Goal: Information Seeking & Learning: Learn about a topic

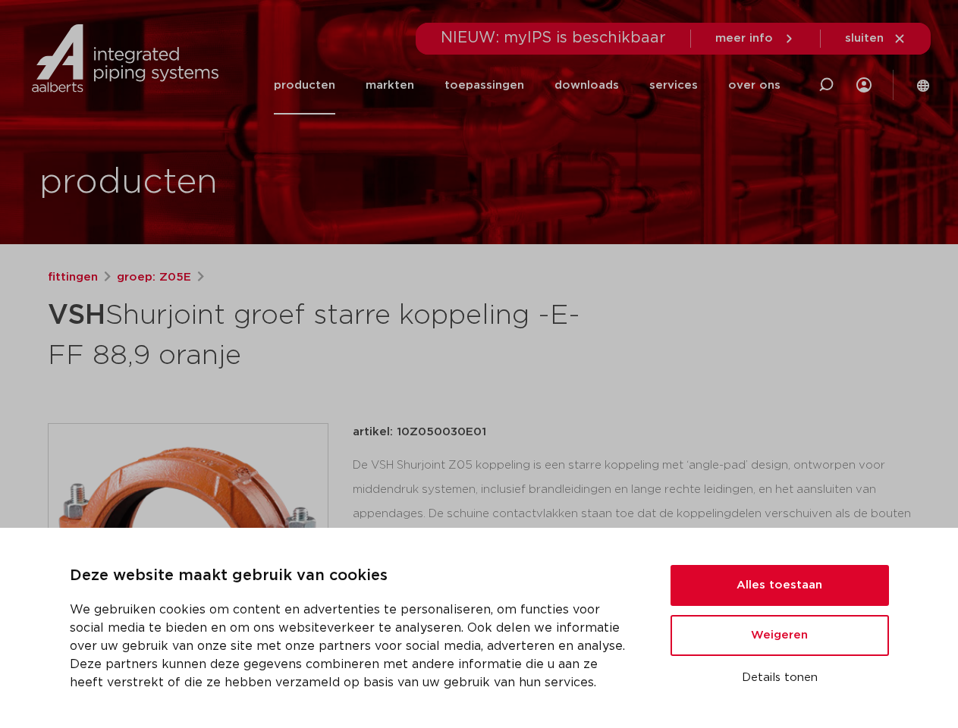
click at [479, 364] on h1 "VSH [PERSON_NAME] groef starre koppeling -E- FF 88,9 oranje" at bounding box center [333, 334] width 570 height 82
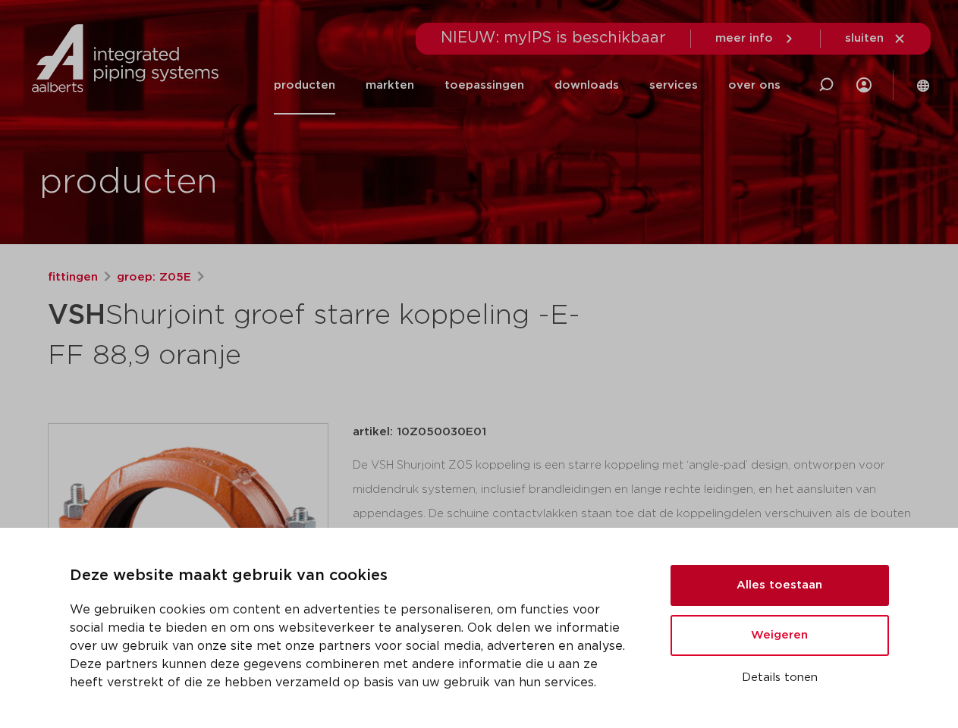
click at [780, 586] on button "Alles toestaan" at bounding box center [780, 585] width 219 height 41
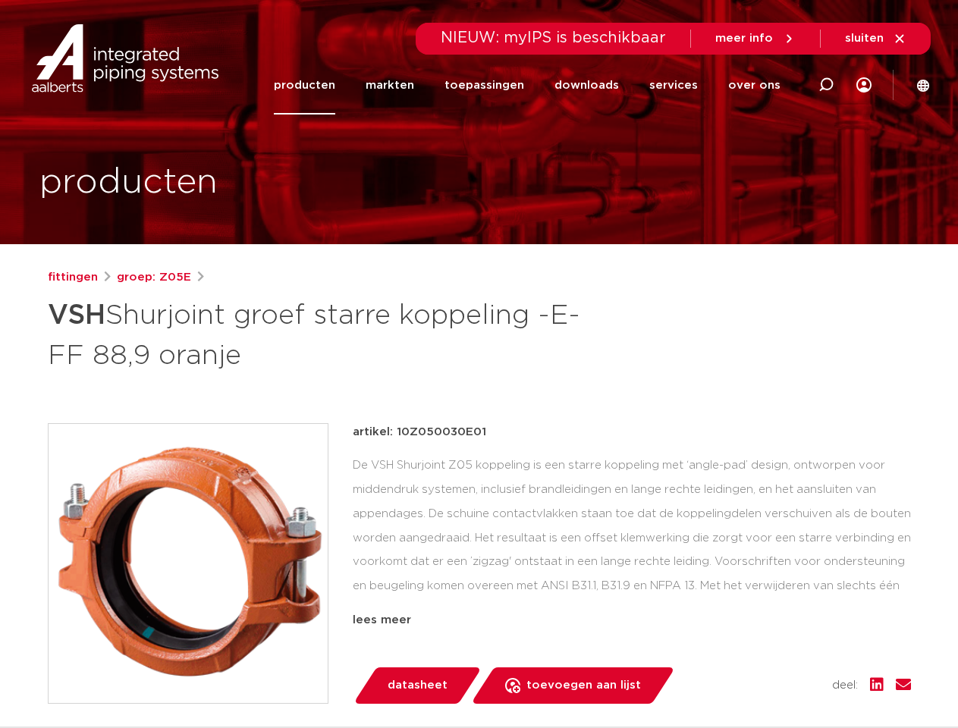
click at [780, 636] on div "artikel: 10Z050030E01 lees meer [PERSON_NAME] datasheet toevoegen aan lijst" at bounding box center [632, 563] width 558 height 281
click at [780, 678] on div "datasheet toevoegen aan lijst opslaan in my IPS verwijder uit lijst deel:" at bounding box center [638, 686] width 546 height 36
click at [535, 85] on li "toepassingen" at bounding box center [484, 85] width 110 height 58
click at [826, 85] on icon at bounding box center [826, 85] width 18 height 18
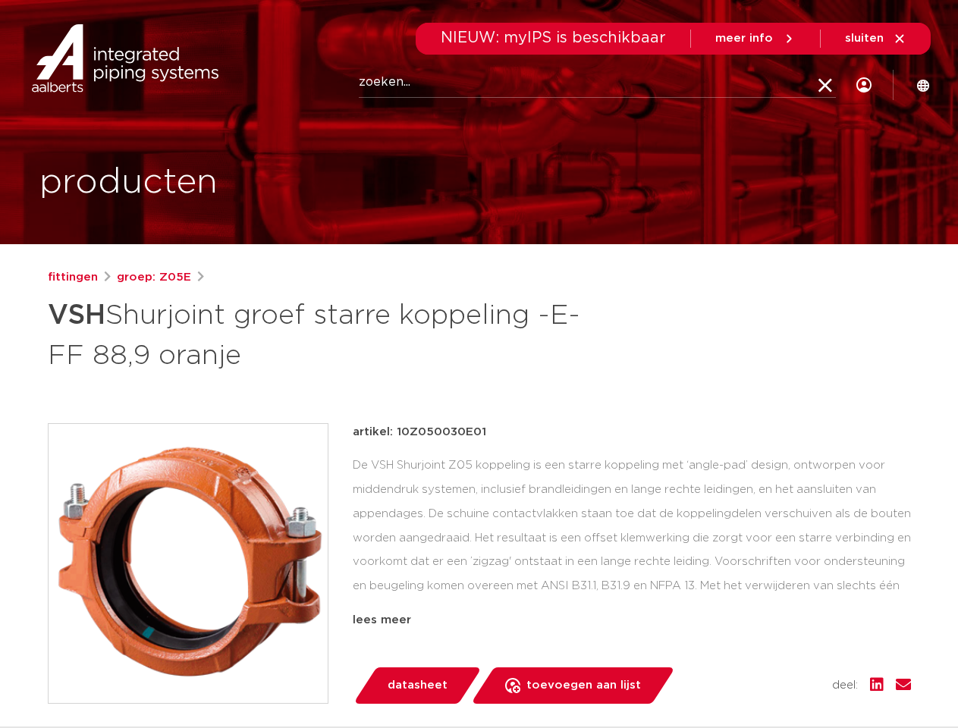
click at [876, 39] on span "sluiten" at bounding box center [864, 38] width 39 height 11
